Goal: Task Accomplishment & Management: Use online tool/utility

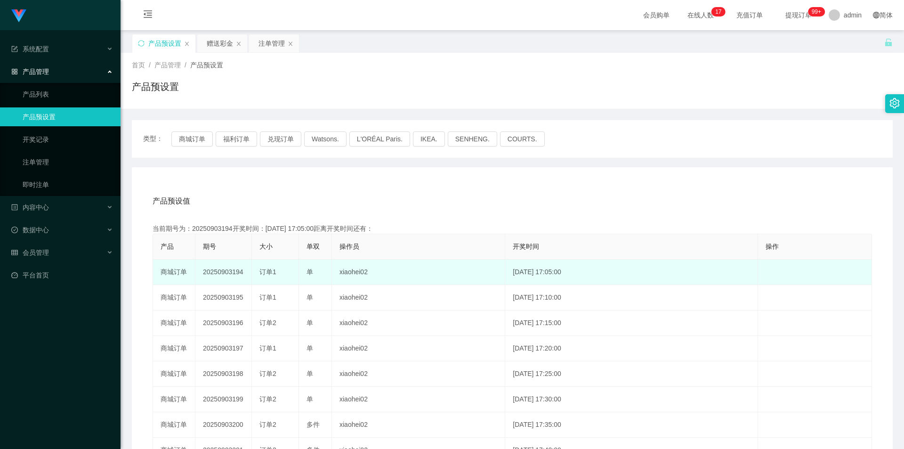
click at [221, 277] on td "20250903194" at bounding box center [223, 271] width 56 height 25
click at [222, 277] on td "20250903194" at bounding box center [223, 271] width 56 height 25
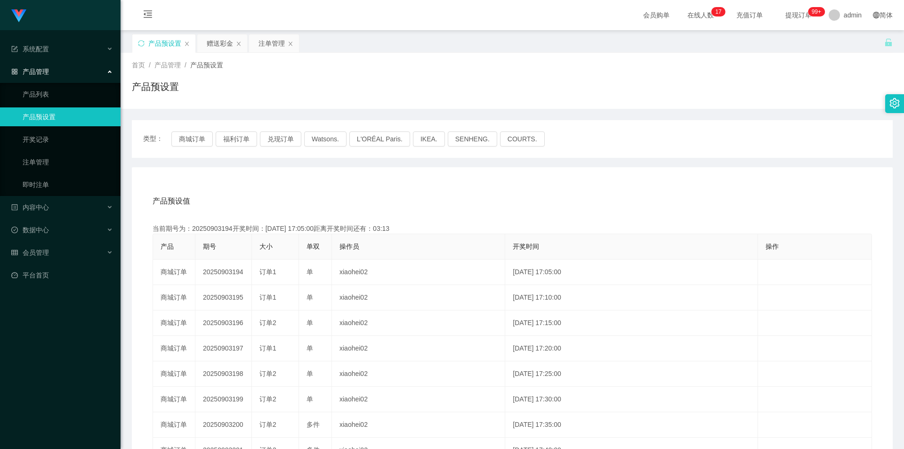
copy td "20250903194"
click at [214, 46] on div "赠送彩金" at bounding box center [220, 43] width 26 height 18
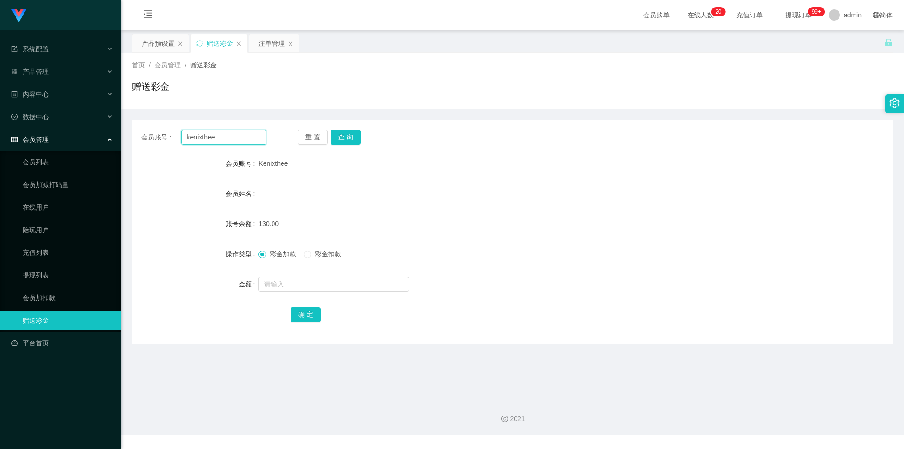
drag, startPoint x: 210, startPoint y: 138, endPoint x: 132, endPoint y: 138, distance: 78.6
click at [132, 138] on div "会员账号： kenixthee 重 置 查 询" at bounding box center [512, 136] width 761 height 15
type input "Matchalattae"
click at [346, 136] on button "查 询" at bounding box center [345, 136] width 30 height 15
click at [288, 287] on input "text" at bounding box center [333, 283] width 151 height 15
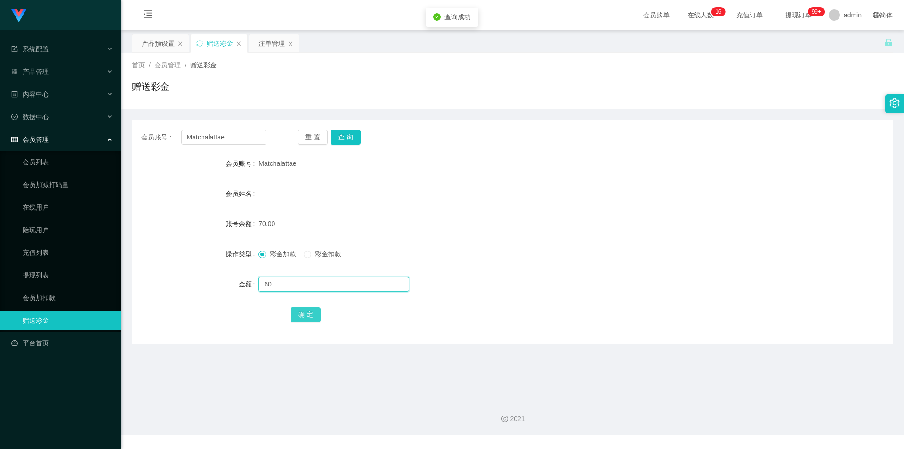
type input "60"
click at [308, 317] on button "确 定" at bounding box center [305, 314] width 30 height 15
